Goal: Task Accomplishment & Management: Manage account settings

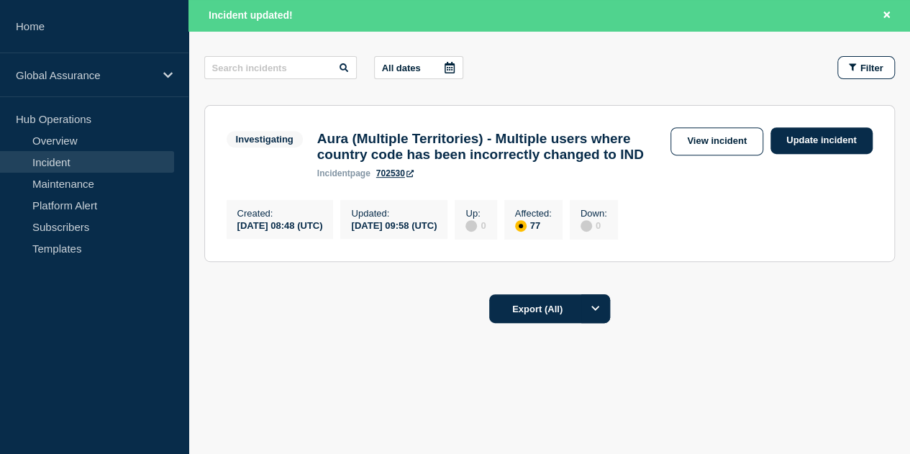
click at [398, 173] on link "702530" at bounding box center [394, 173] width 37 height 10
click at [790, 127] on link "Update incident" at bounding box center [822, 140] width 102 height 27
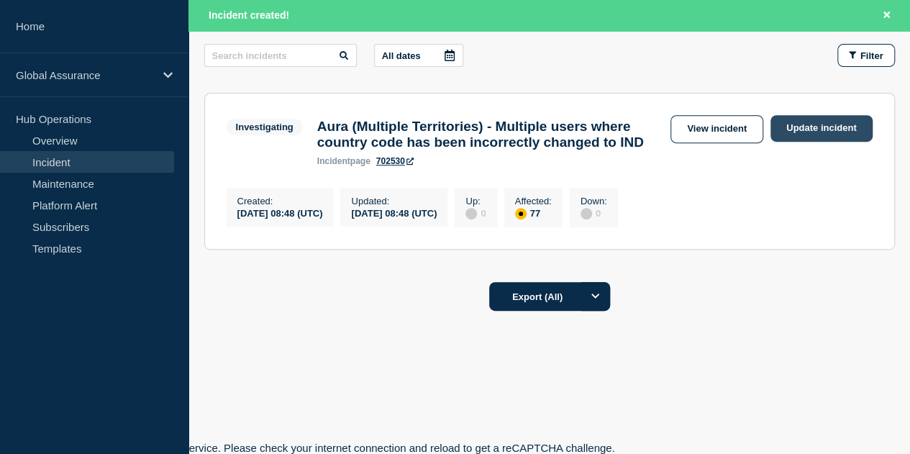
click at [810, 119] on link "Update incident" at bounding box center [822, 128] width 102 height 27
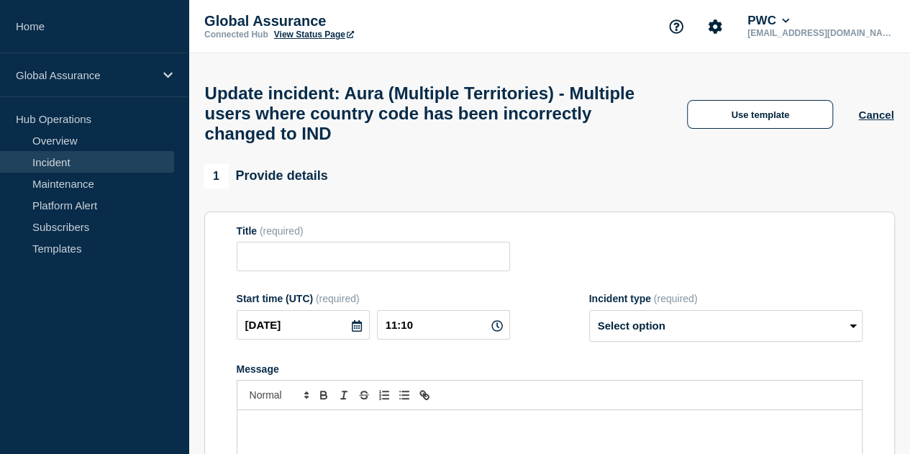
type input "Aura (Multiple Territories) - Multiple users where country code has been incorr…"
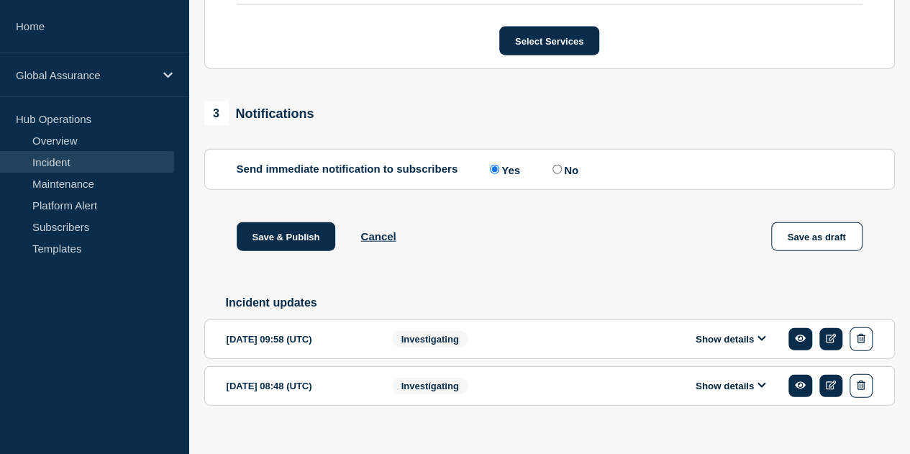
scroll to position [4430, 0]
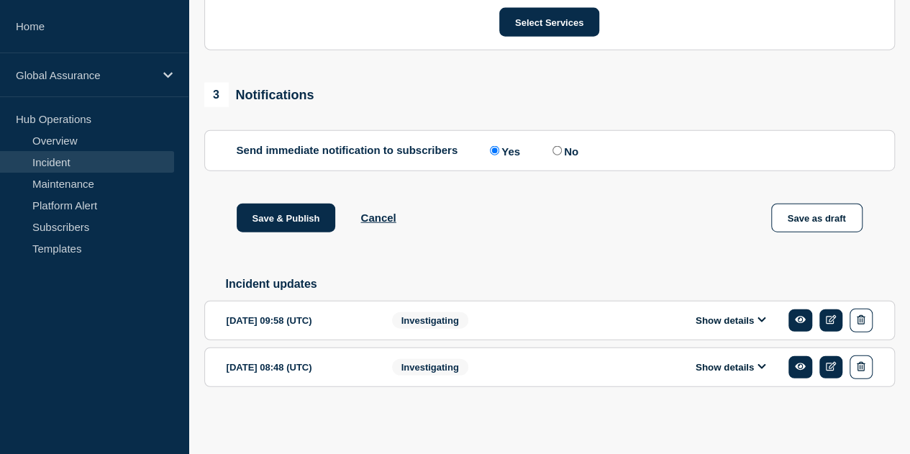
click at [763, 319] on icon at bounding box center [762, 319] width 9 height 9
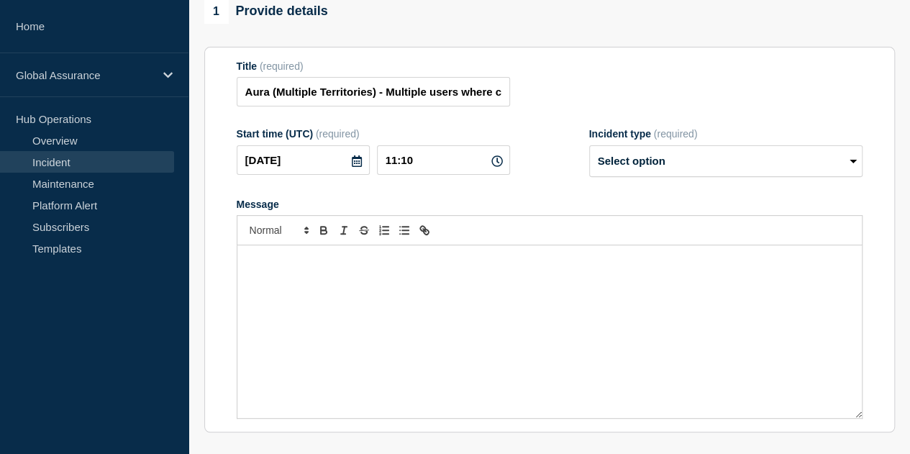
scroll to position [216, 0]
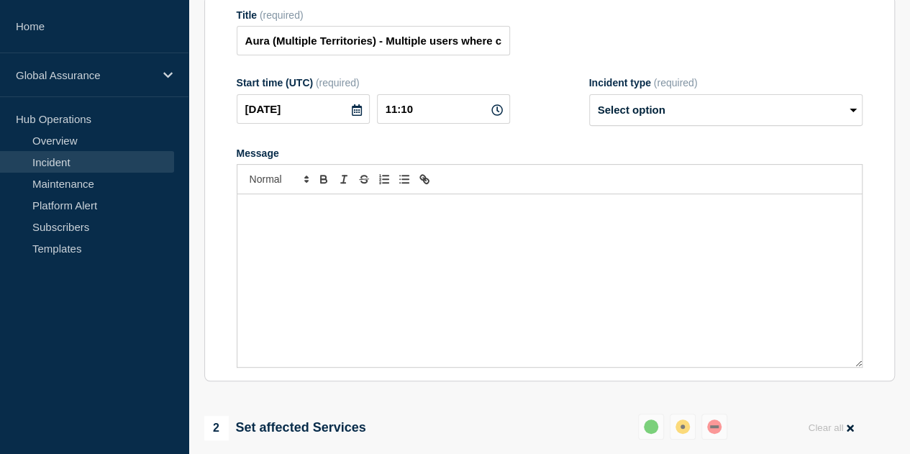
click at [368, 269] on div "Message" at bounding box center [549, 280] width 625 height 173
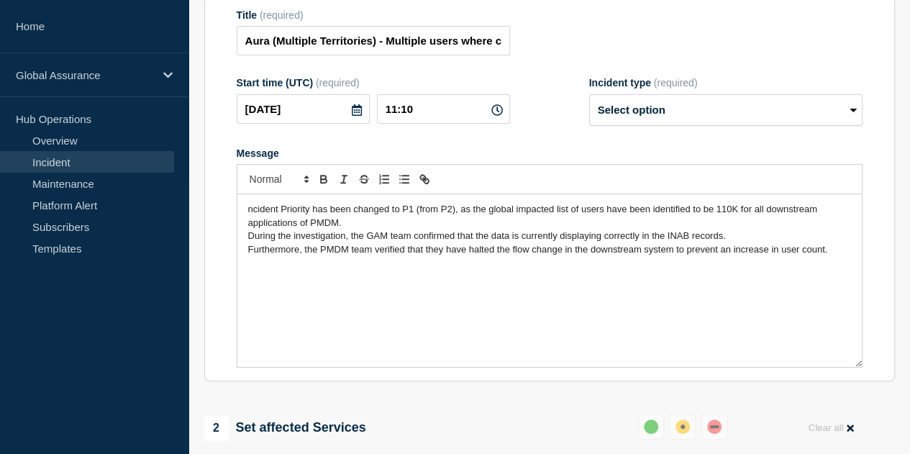
click at [248, 222] on span "ncident Priority has been changed to P1 (from P2), as the global impacted list …" at bounding box center [534, 216] width 572 height 24
click at [836, 256] on p "Furthermore, the PMDM team verified that they have halted the flow change in th…" at bounding box center [549, 249] width 603 height 13
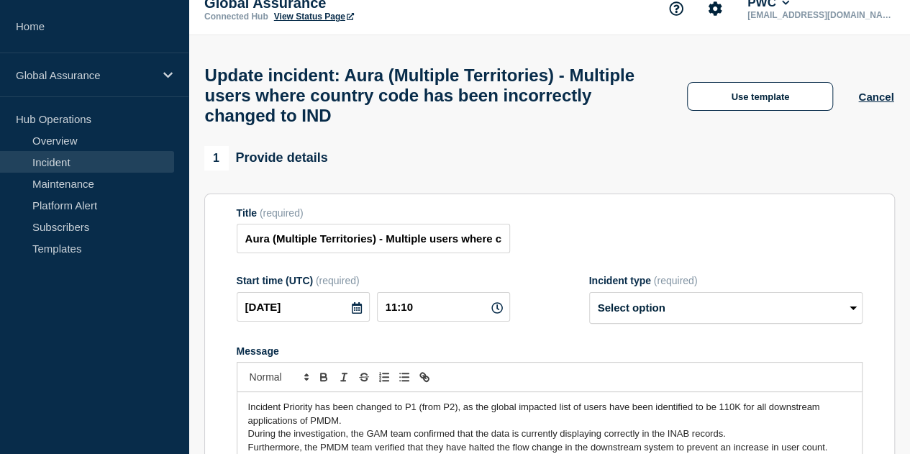
scroll to position [0, 0]
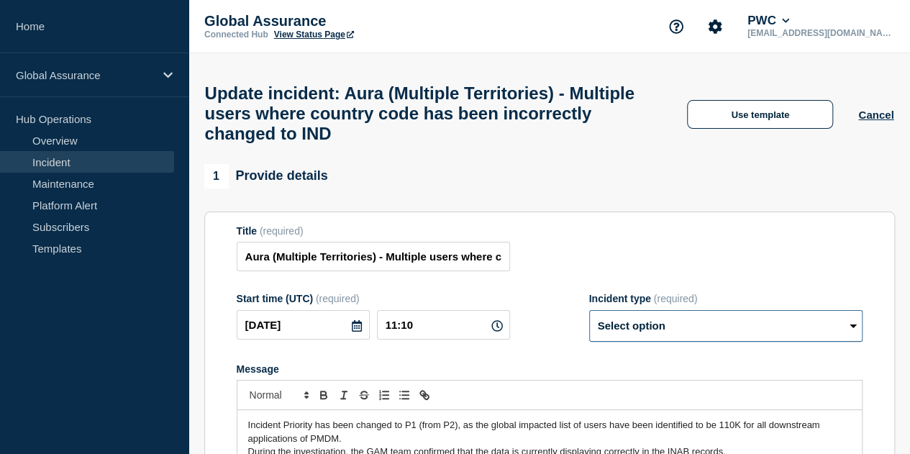
click at [694, 342] on select "Select option Investigating Identified Monitoring Resolved" at bounding box center [725, 326] width 273 height 32
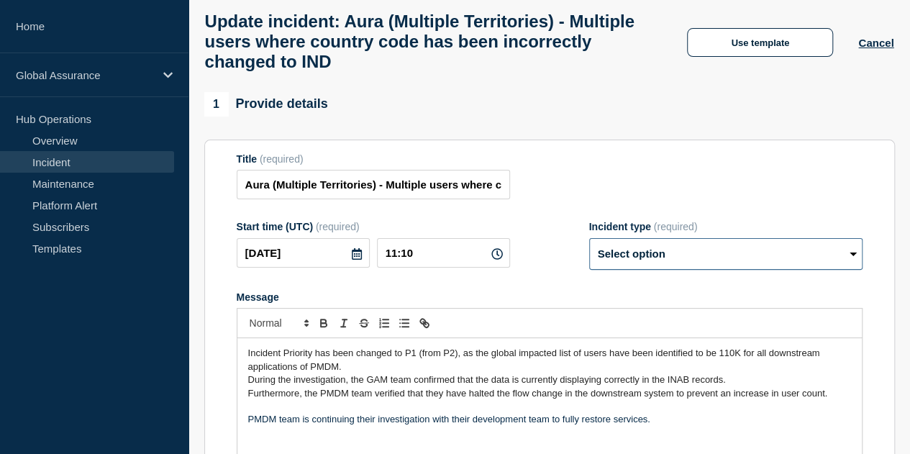
click at [713, 270] on select "Select option Investigating Identified Monitoring Resolved" at bounding box center [725, 254] width 273 height 32
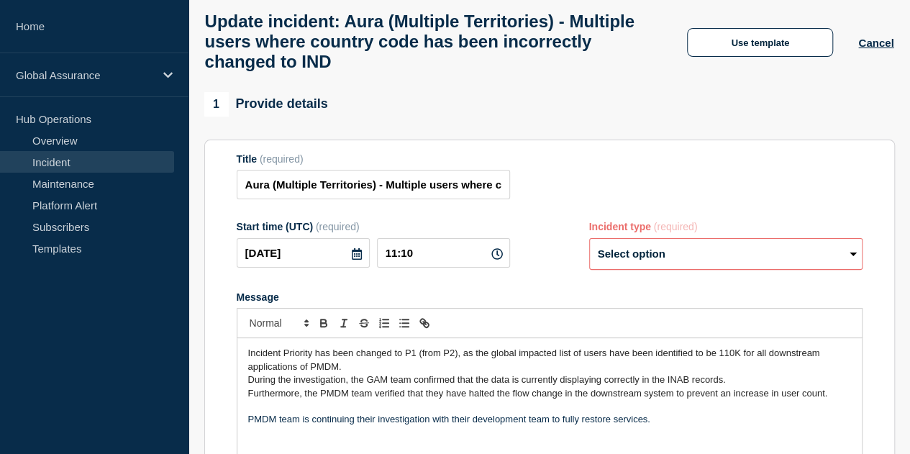
click at [686, 262] on select "Select option Investigating Identified Monitoring Resolved" at bounding box center [725, 254] width 273 height 32
select select "identified"
click at [589, 250] on select "Select option Investigating Identified Monitoring Resolved" at bounding box center [725, 254] width 273 height 32
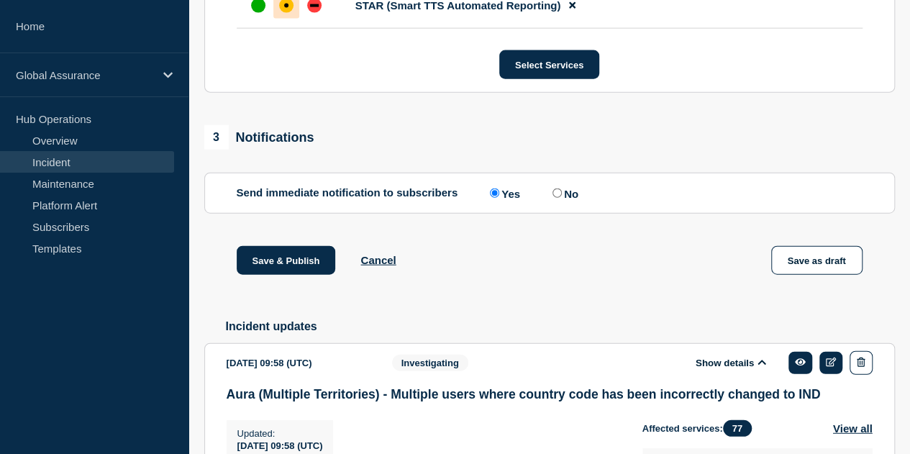
scroll to position [4533, 0]
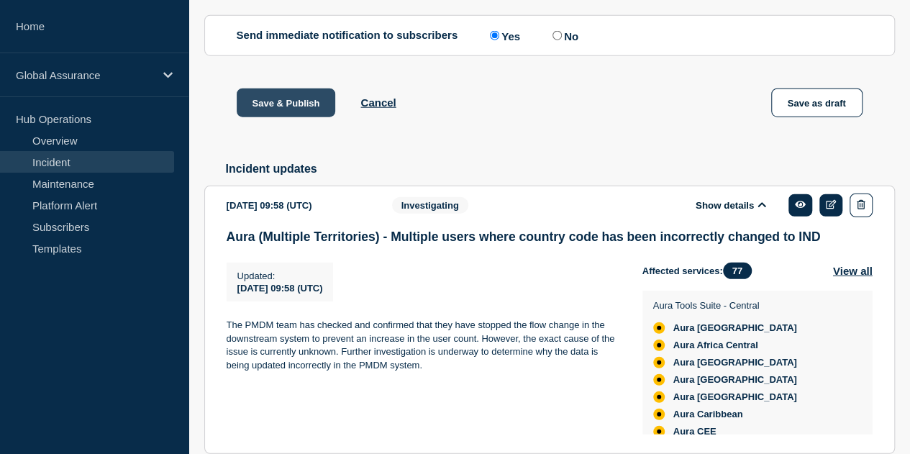
click at [284, 117] on button "Save & Publish" at bounding box center [286, 103] width 99 height 29
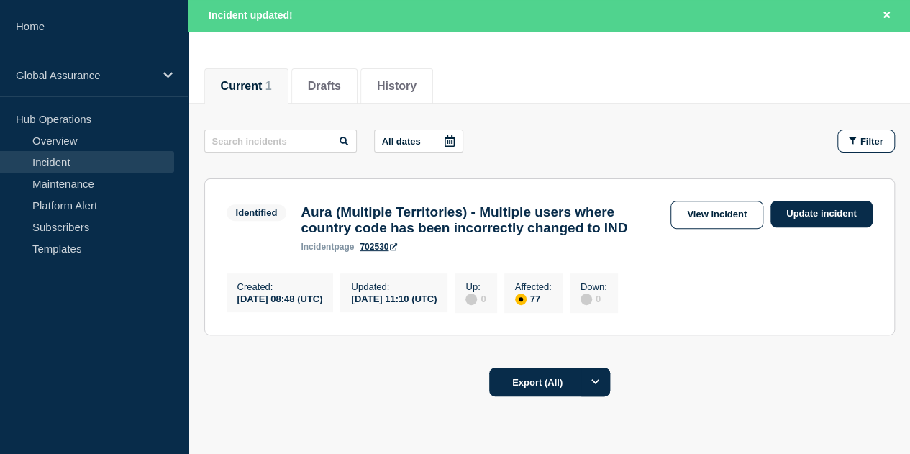
scroll to position [249, 0]
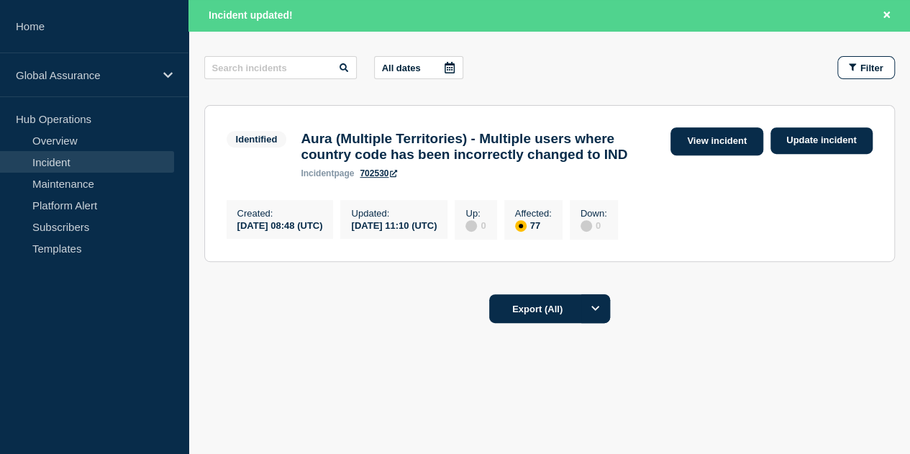
click at [706, 127] on link "View incident" at bounding box center [717, 141] width 93 height 28
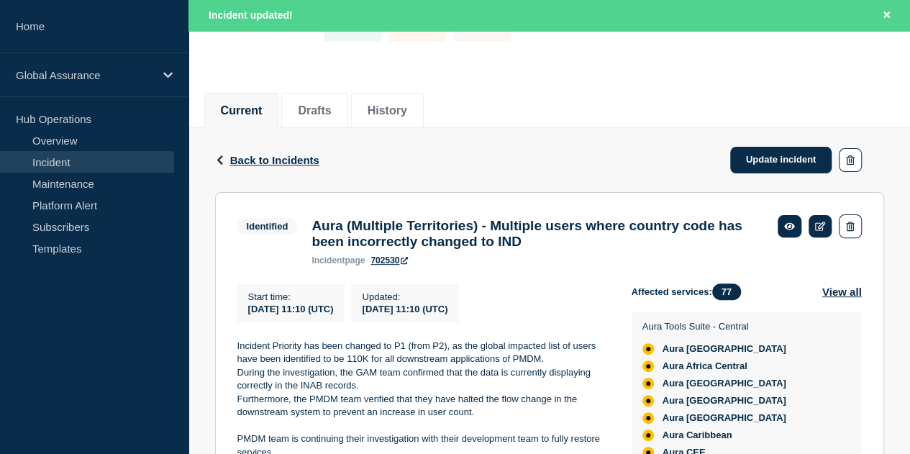
scroll to position [144, 0]
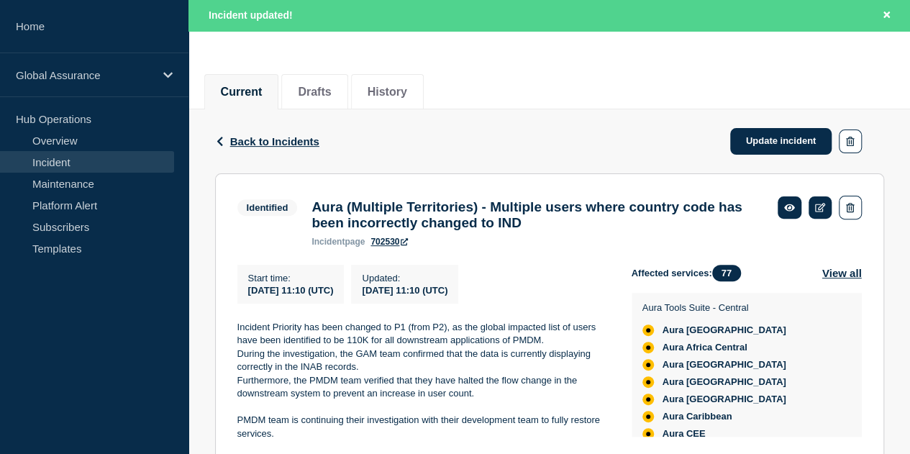
click at [407, 245] on icon at bounding box center [404, 241] width 7 height 7
click at [589, 223] on h3 "Aura (Multiple Territories) - Multiple users where country code has been incorr…" at bounding box center [538, 215] width 452 height 32
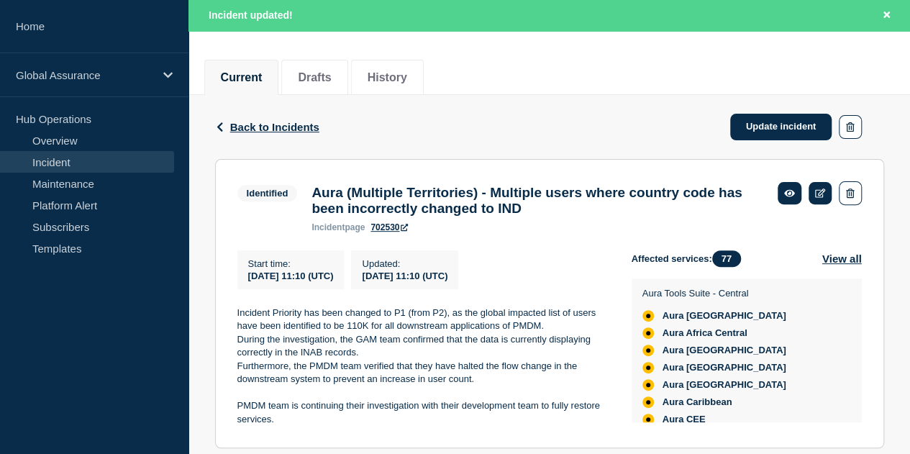
scroll to position [360, 0]
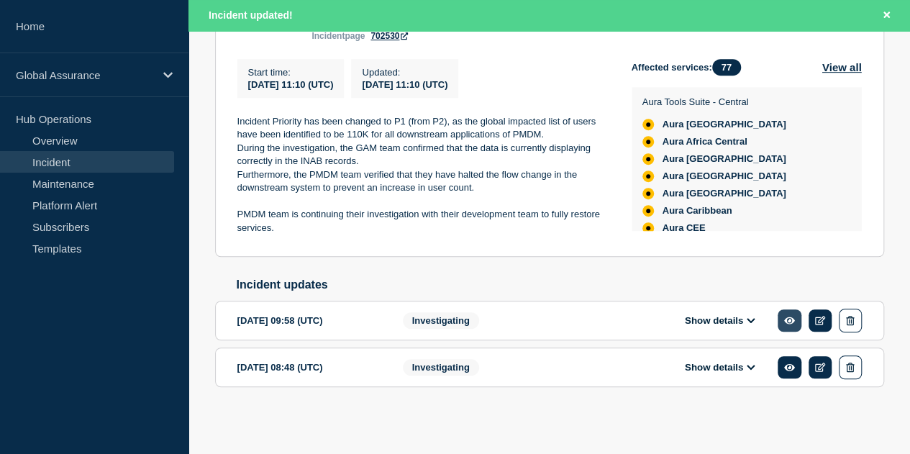
click at [786, 321] on icon at bounding box center [789, 320] width 11 height 7
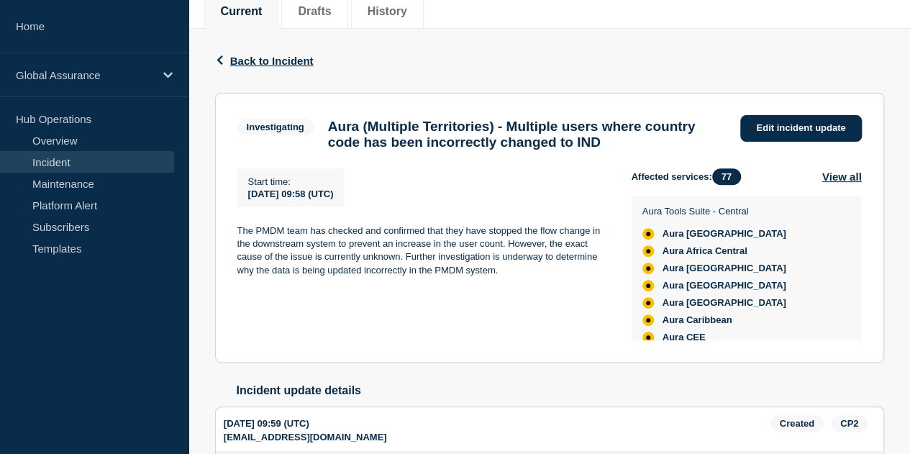
scroll to position [255, 0]
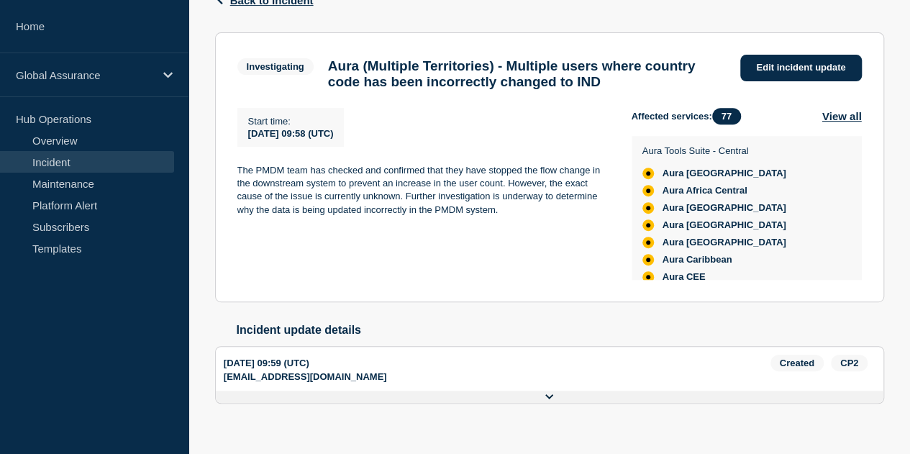
click at [0, 0] on button "Show history" at bounding box center [0, 0] width 0 height 0
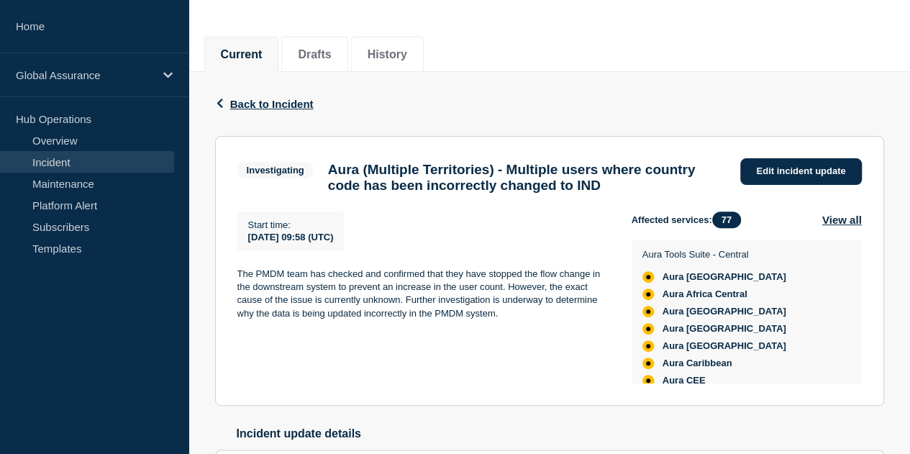
scroll to position [0, 0]
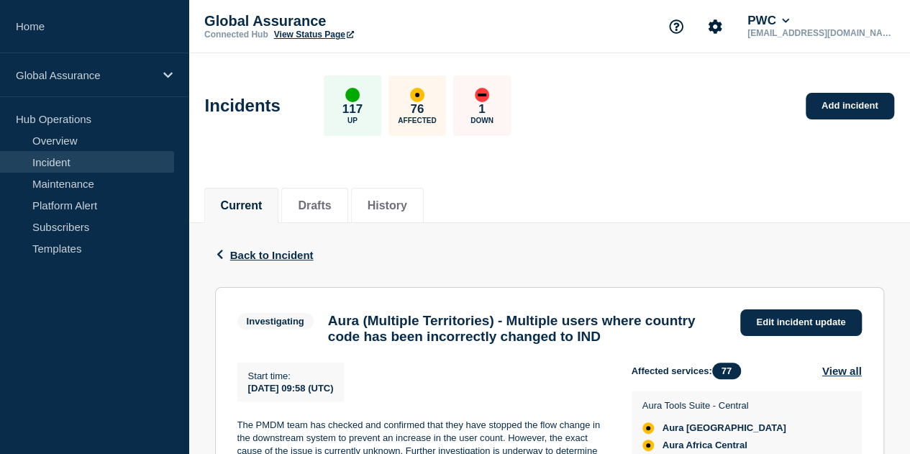
click at [85, 165] on link "Incident" at bounding box center [87, 162] width 174 height 22
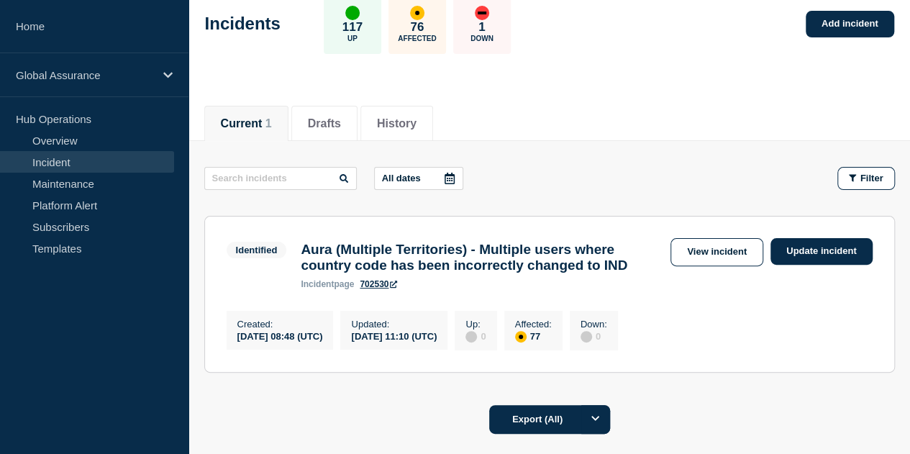
scroll to position [144, 0]
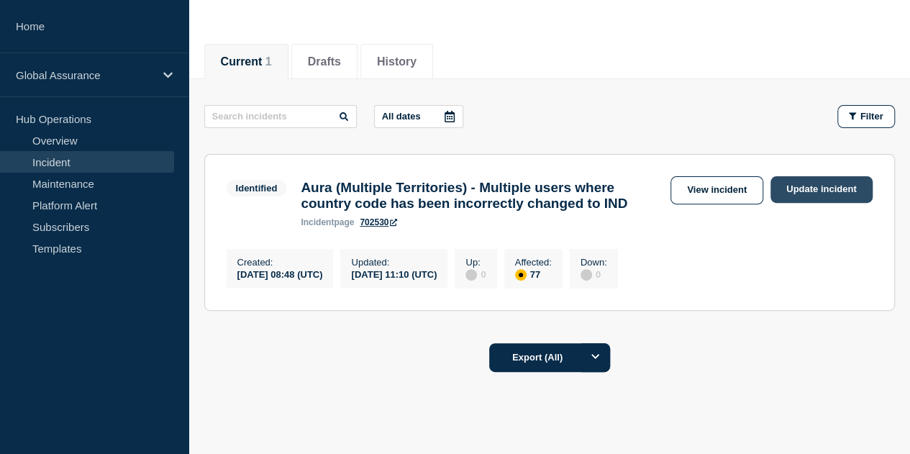
click at [806, 188] on link "Update incident" at bounding box center [822, 189] width 102 height 27
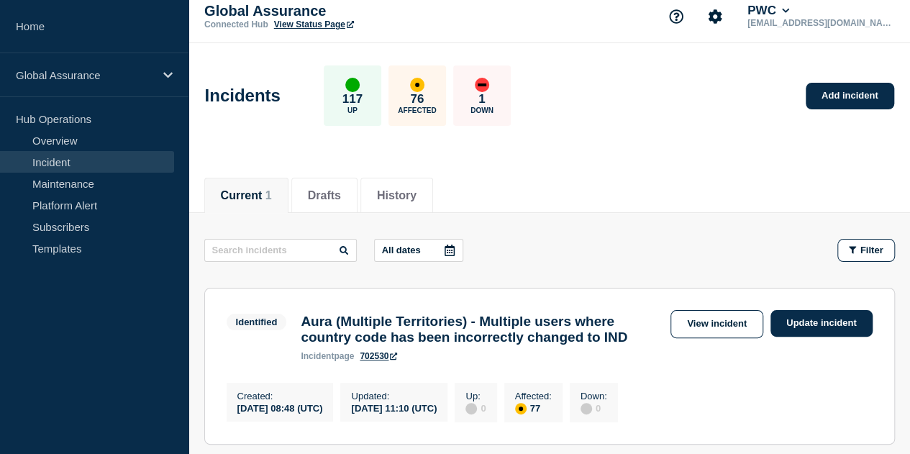
scroll to position [0, 0]
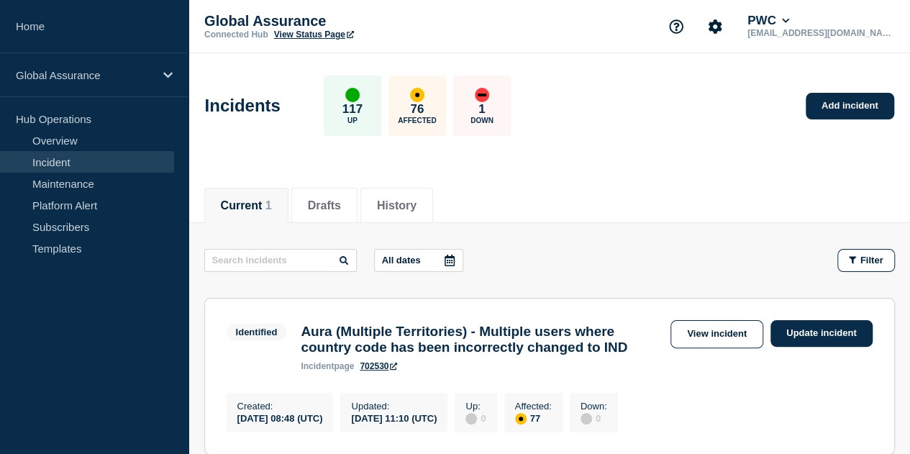
click at [245, 199] on button "Current 1" at bounding box center [246, 205] width 51 height 13
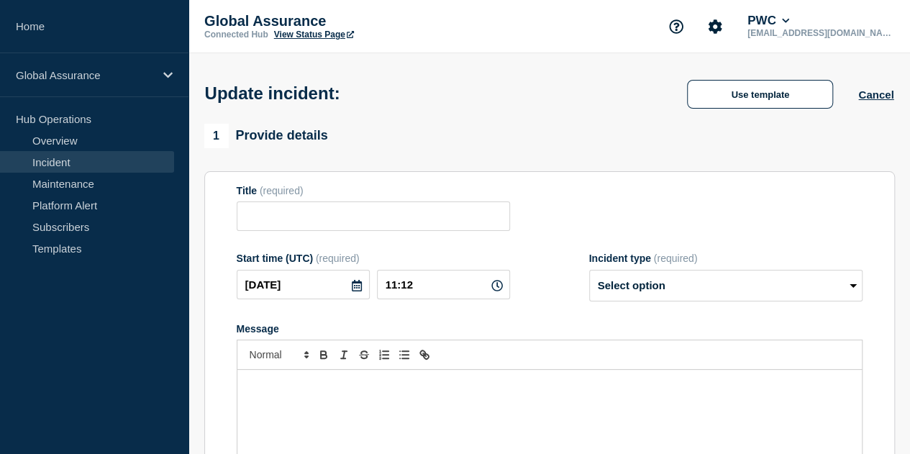
type input "Aura (Multiple Territories) - Multiple users where country code has been incorr…"
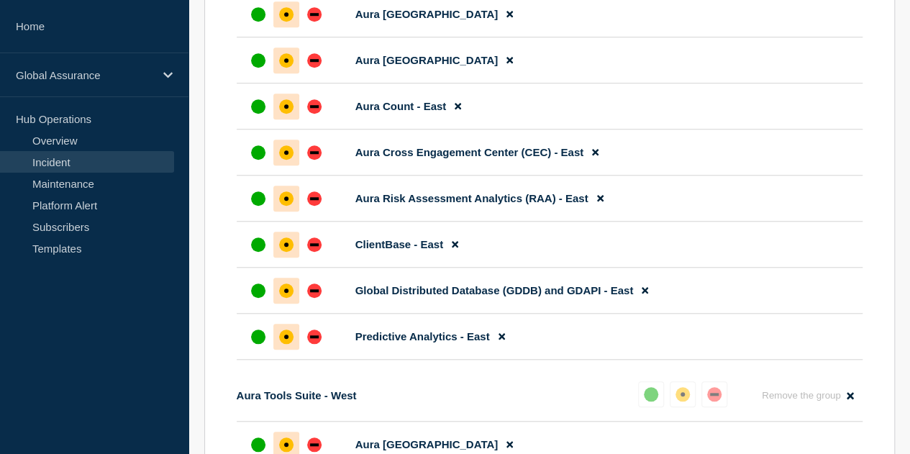
scroll to position [4476, 0]
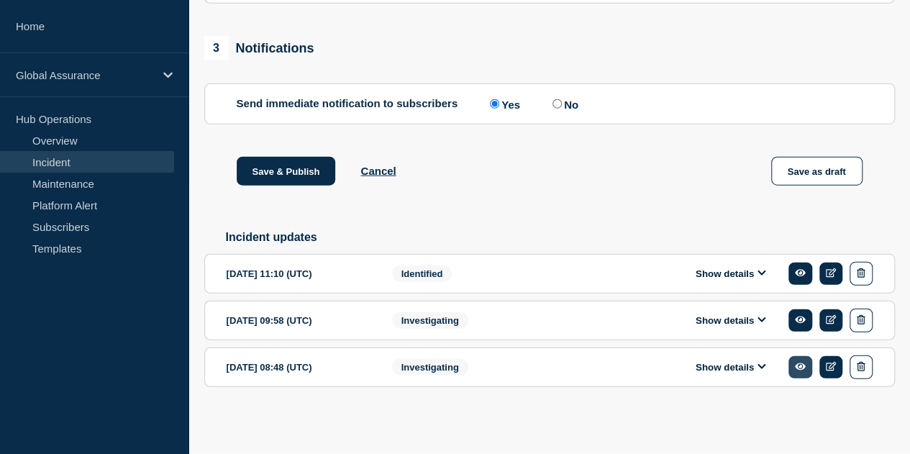
click at [797, 369] on icon at bounding box center [800, 366] width 11 height 7
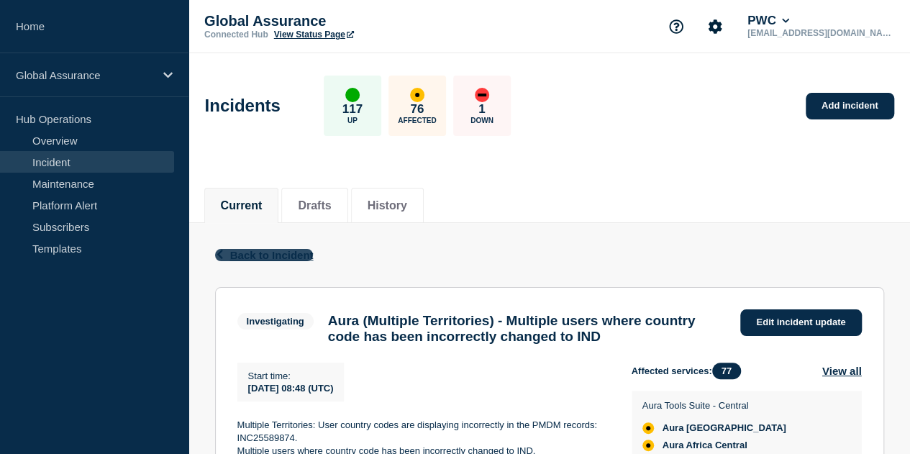
click at [292, 260] on button "Back Back to Incident" at bounding box center [264, 255] width 99 height 12
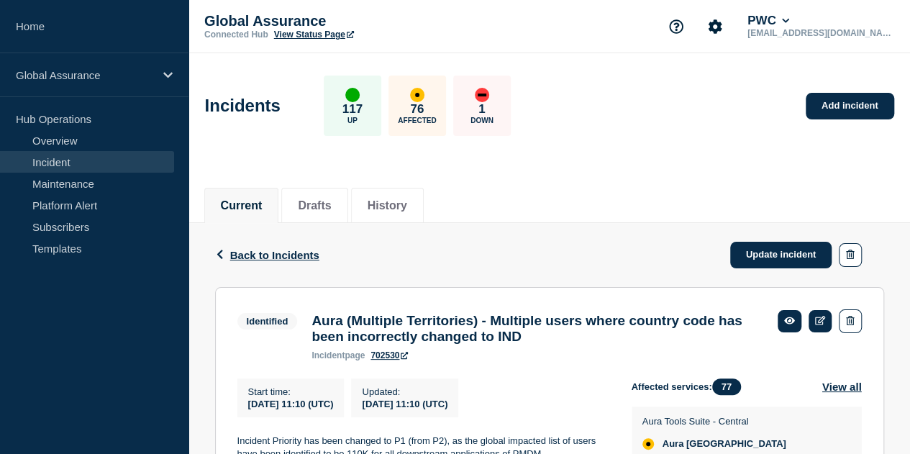
click at [629, 340] on h3 "Aura (Multiple Territories) - Multiple users where country code has been incorr…" at bounding box center [538, 329] width 452 height 32
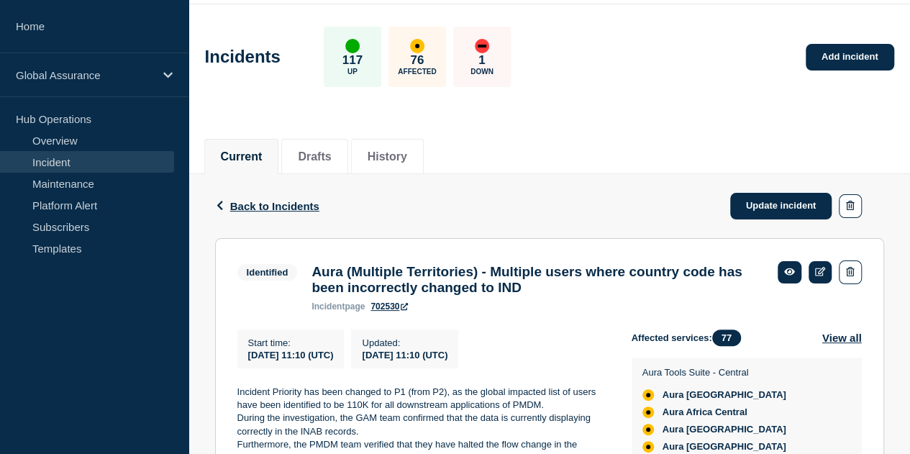
scroll to position [72, 0]
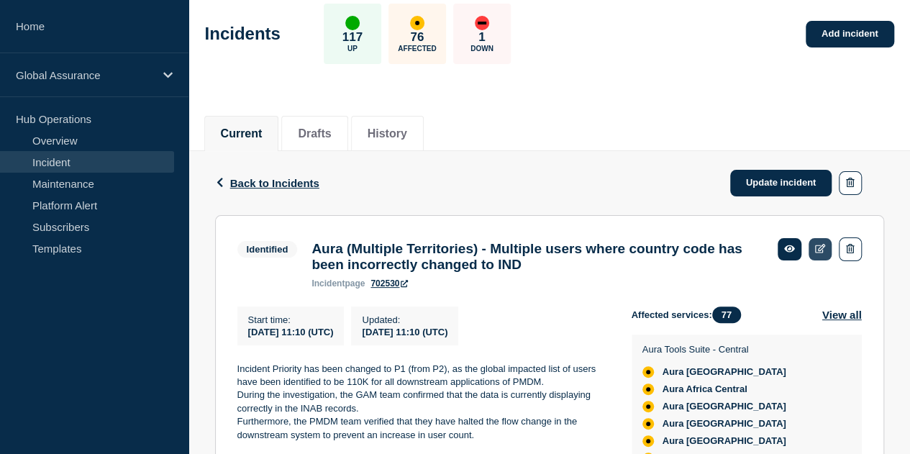
click at [813, 248] on link at bounding box center [821, 249] width 24 height 22
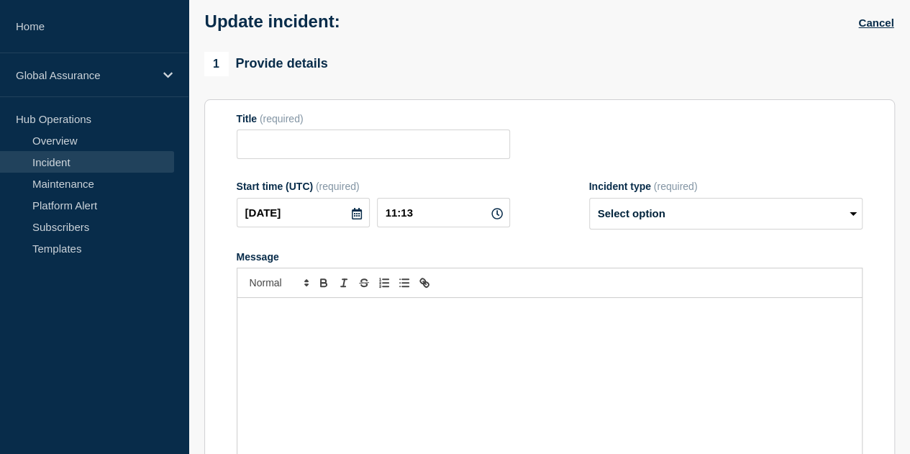
type input "Aura (Multiple Territories) - Multiple users where country code has been incorr…"
type input "11:10"
select select "identified"
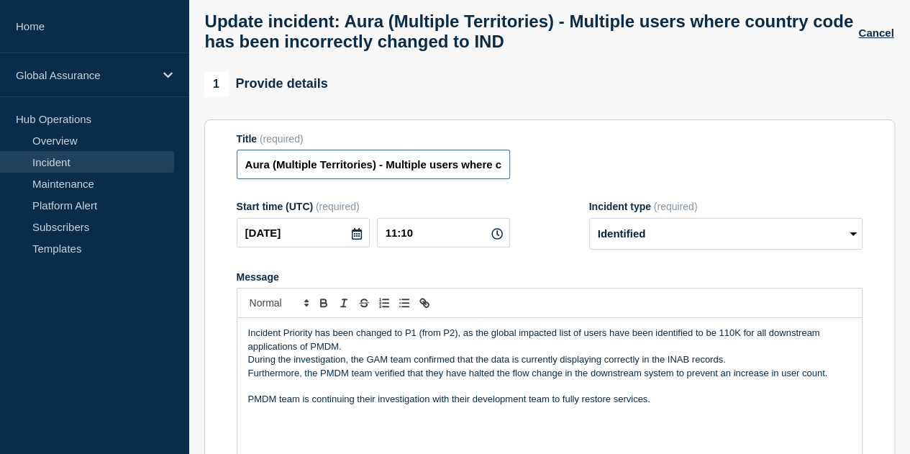
click at [255, 172] on input "Aura (Multiple Territories) - Multiple users where country code has been incorr…" at bounding box center [373, 165] width 273 height 30
paste input "INC25589874"
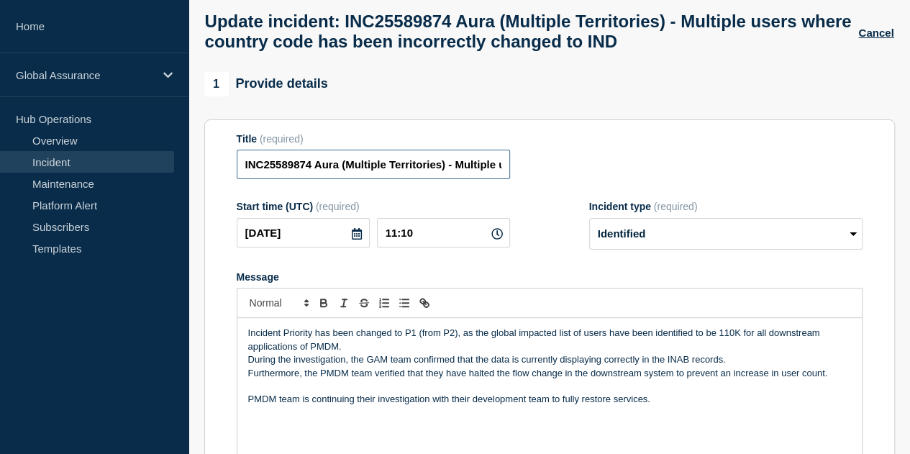
drag, startPoint x: 320, startPoint y: 173, endPoint x: 227, endPoint y: 166, distance: 93.8
click at [227, 166] on section "Title (required) INC25589874 Aura (Multiple Territories) - Multiple users where…" at bounding box center [549, 312] width 691 height 386
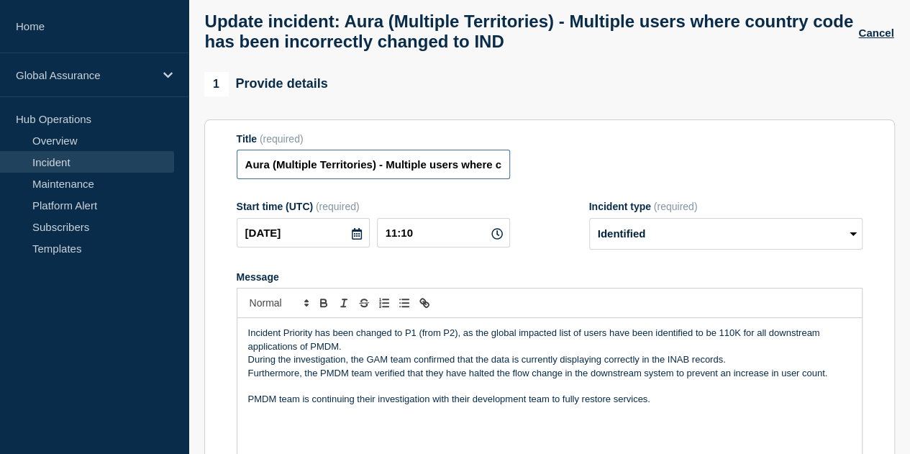
click at [326, 173] on input "Aura (Multiple Territories) - Multiple users where country code has been incorr…" at bounding box center [373, 165] width 273 height 30
click at [396, 171] on input "Aura (Multiple Territories) - Multiple users where country code has been incorr…" at bounding box center [373, 165] width 273 height 30
paste input "INC25589874"
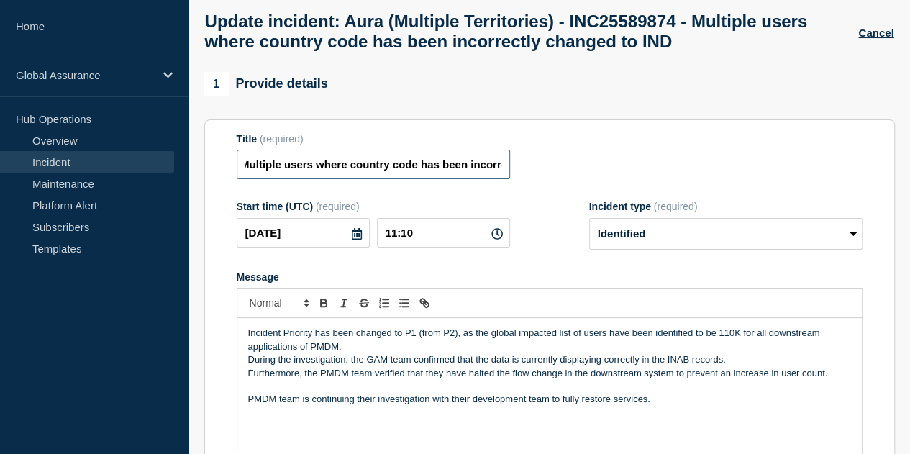
scroll to position [0, 343]
drag, startPoint x: 471, startPoint y: 169, endPoint x: 525, endPoint y: 170, distance: 54.0
click at [525, 170] on div "Title (required) Aura (Multiple Territories) - INC25589874 - Multiple users whe…" at bounding box center [550, 156] width 626 height 47
click at [319, 168] on input "Aura (Multiple Territories) - INC25589874 - Multiple users where country code h…" at bounding box center [373, 165] width 273 height 30
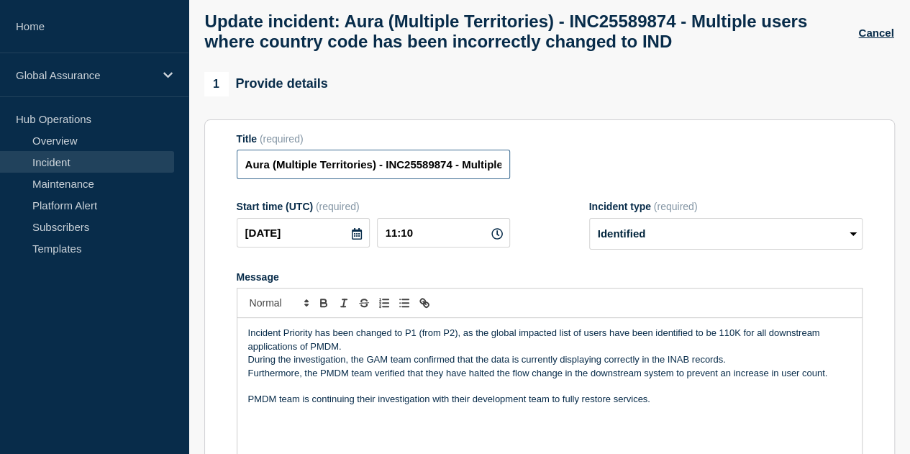
drag, startPoint x: 343, startPoint y: 168, endPoint x: 212, endPoint y: 162, distance: 131.1
click at [212, 162] on section "Title (required) Aura (Multiple Territories) - INC25589874 - Multiple users whe…" at bounding box center [549, 312] width 691 height 386
click at [435, 177] on input "Aura (Multiple Territories) - INC25589874 - Multiple users where country code h…" at bounding box center [373, 165] width 273 height 30
drag, startPoint x: 469, startPoint y: 172, endPoint x: 492, endPoint y: 172, distance: 23.0
click at [492, 172] on input "Aura (Multiple Territories) - INC25589874 - Multiple users where country code h…" at bounding box center [373, 165] width 273 height 30
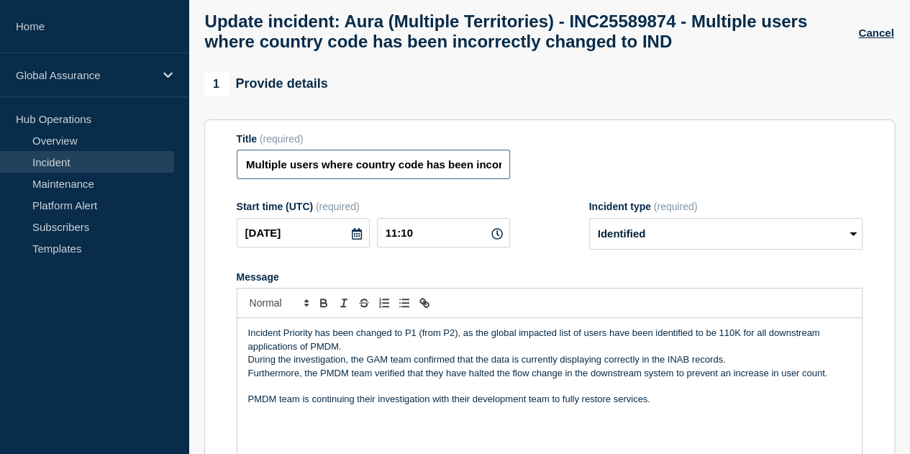
scroll to position [0, 226]
click at [317, 174] on input "Aura (Multiple Territories) - INC25589874 - Multiple users where country code h…" at bounding box center [373, 165] width 273 height 30
drag, startPoint x: 358, startPoint y: 176, endPoint x: 205, endPoint y: 169, distance: 153.4
click at [205, 169] on section "Title (required) Aura (Multiple Territories) - INC25589874 - Multiple users whe…" at bounding box center [549, 312] width 691 height 386
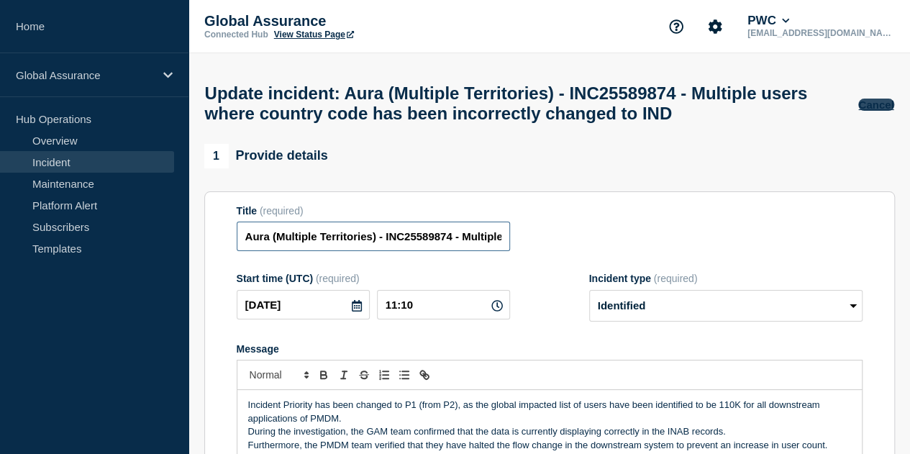
type input "Aura (Multiple Territories) - INC25589874 - Multiple users where country code h…"
click at [874, 107] on button "Cancel" at bounding box center [875, 105] width 35 height 12
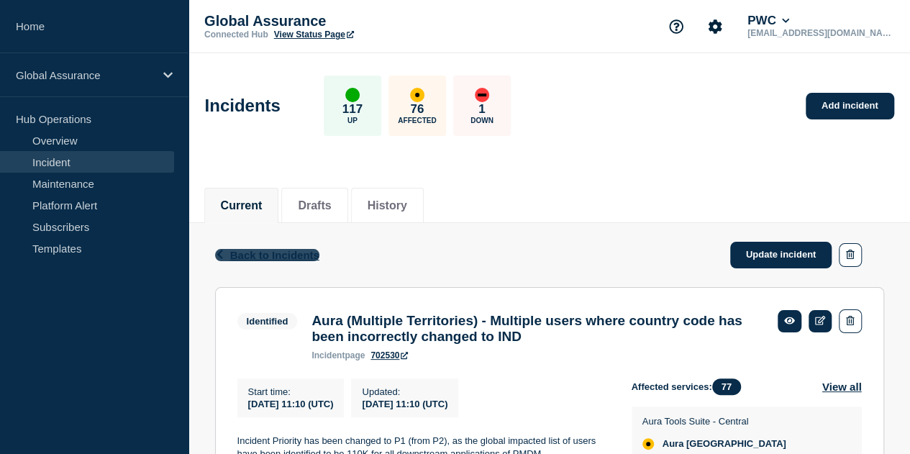
click at [233, 253] on span "Back to Incidents" at bounding box center [274, 255] width 89 height 12
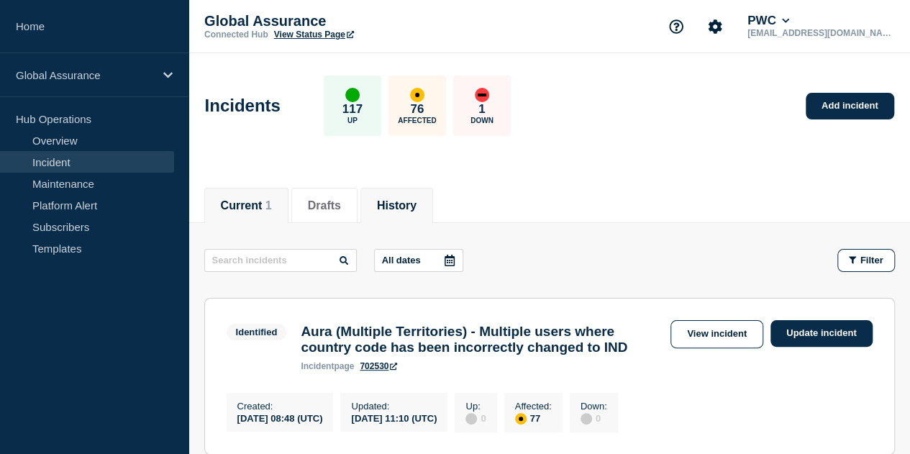
click at [412, 207] on button "History" at bounding box center [397, 205] width 40 height 13
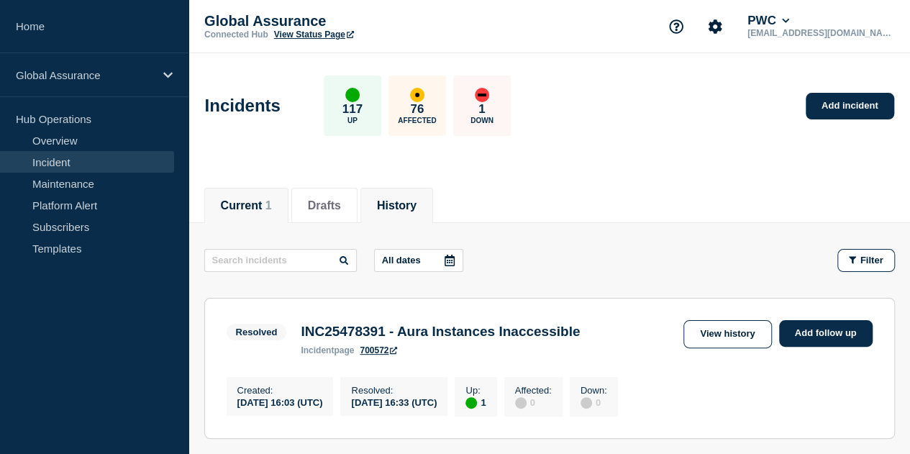
click at [242, 201] on button "Current 1" at bounding box center [246, 205] width 51 height 13
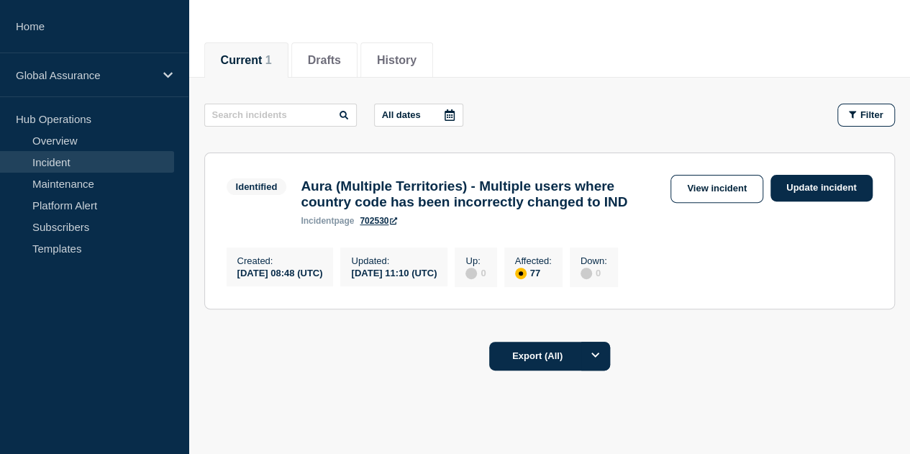
scroll to position [219, 0]
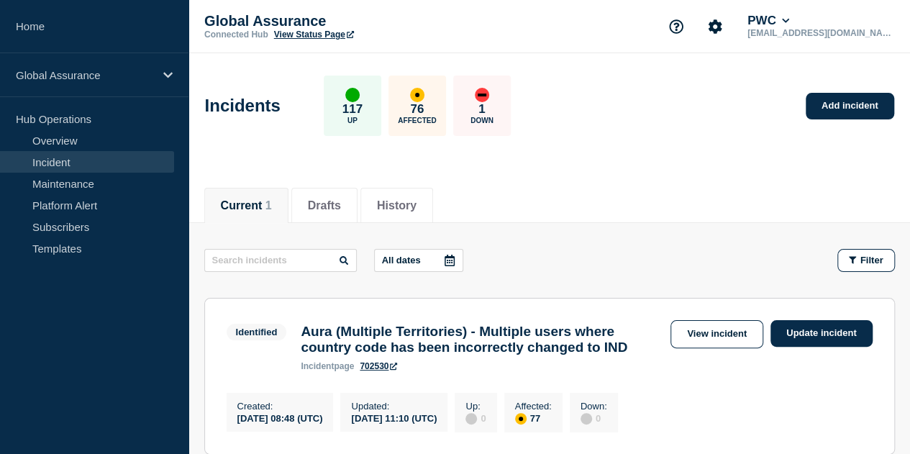
scroll to position [219, 0]
